Goal: Browse casually: Explore the website without a specific task or goal

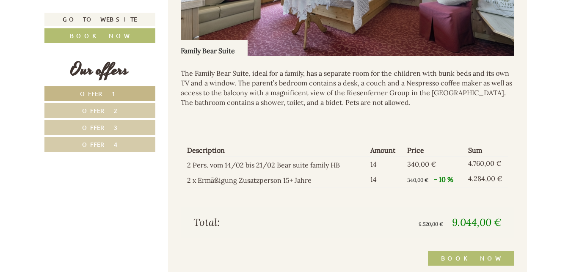
scroll to position [1122, 0]
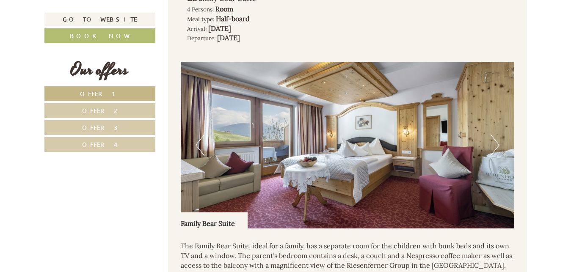
click at [496, 146] on button "Next" at bounding box center [495, 145] width 9 height 21
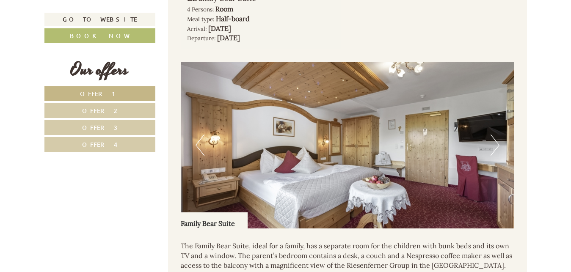
click at [496, 146] on button "Next" at bounding box center [495, 145] width 9 height 21
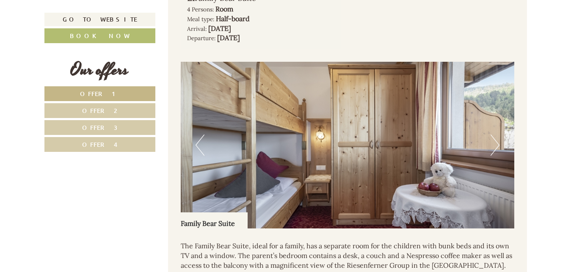
click at [496, 146] on button "Next" at bounding box center [495, 145] width 9 height 21
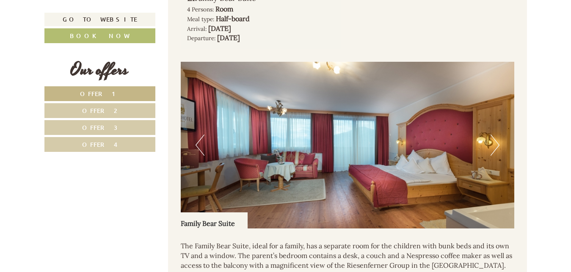
click at [496, 146] on button "Next" at bounding box center [495, 145] width 9 height 21
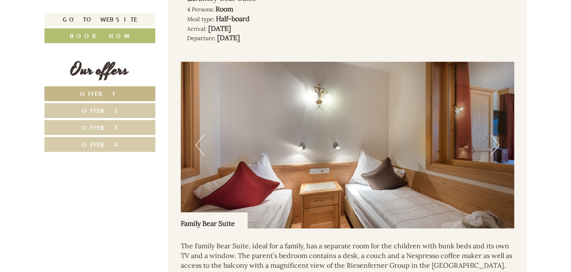
click at [496, 146] on button "Next" at bounding box center [495, 145] width 9 height 21
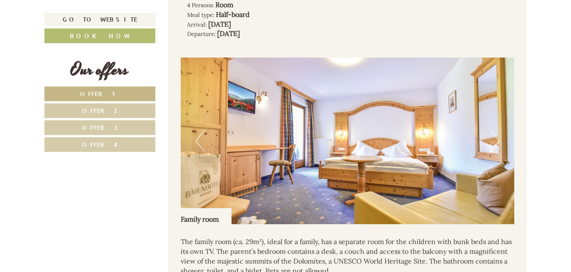
scroll to position [561, 0]
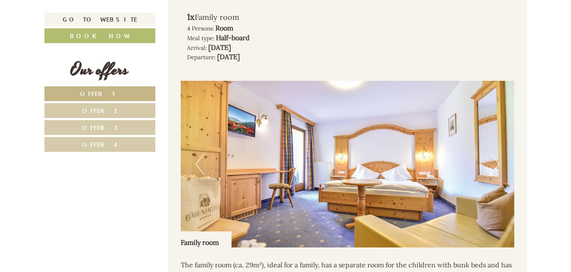
click at [495, 163] on button "Next" at bounding box center [495, 164] width 9 height 21
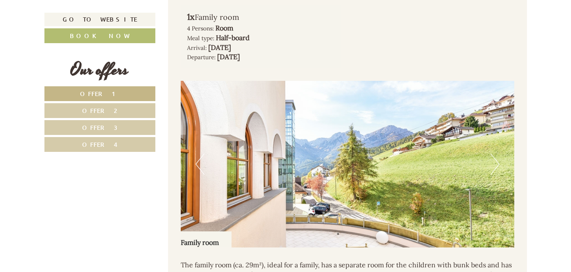
click at [495, 163] on button "Next" at bounding box center [495, 164] width 9 height 21
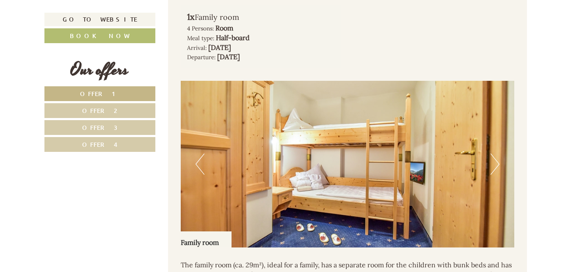
click at [495, 163] on button "Next" at bounding box center [495, 164] width 9 height 21
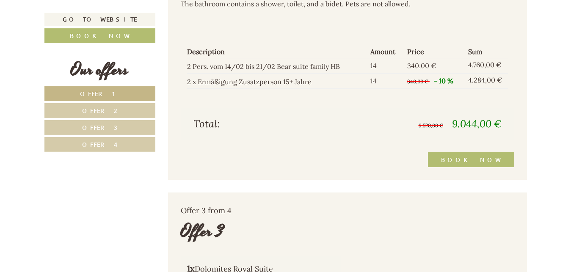
scroll to position [1295, 0]
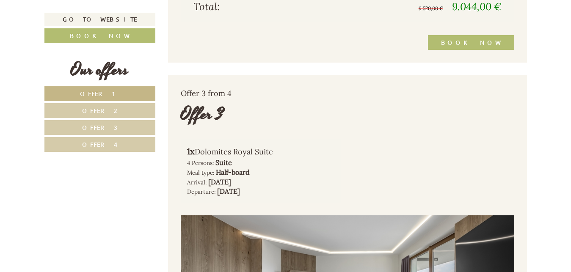
scroll to position [1209, 0]
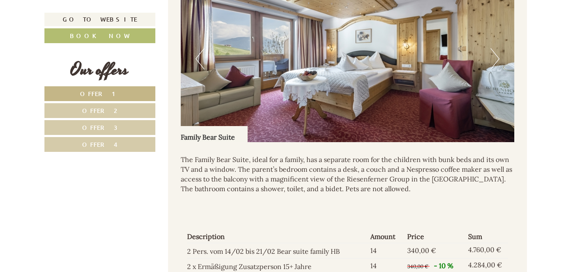
click at [490, 61] on img at bounding box center [348, 58] width 334 height 167
click at [497, 56] on button "Next" at bounding box center [495, 58] width 9 height 21
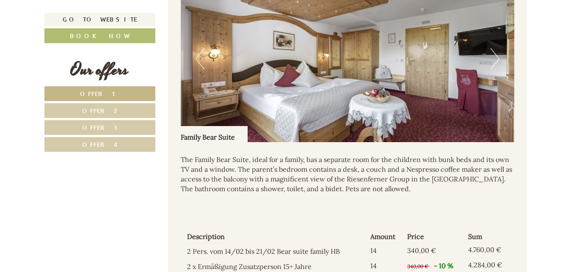
click at [497, 56] on button "Next" at bounding box center [495, 58] width 9 height 21
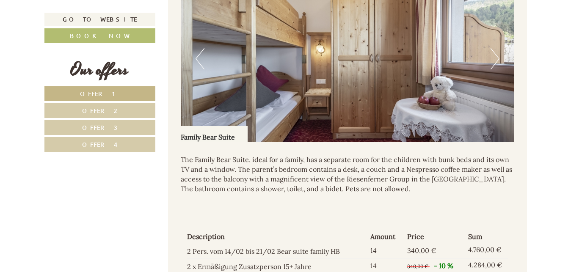
click at [497, 56] on button "Next" at bounding box center [495, 58] width 9 height 21
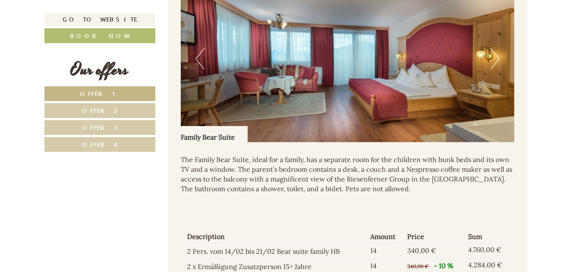
click at [497, 56] on button "Next" at bounding box center [495, 58] width 9 height 21
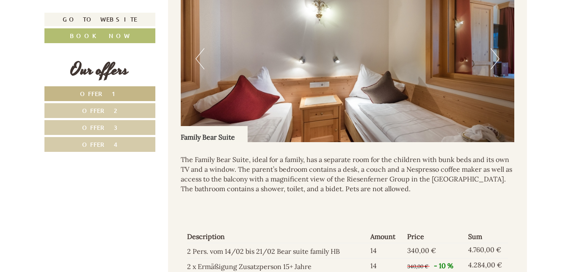
click at [497, 56] on button "Next" at bounding box center [495, 58] width 9 height 21
